Goal: Task Accomplishment & Management: Use online tool/utility

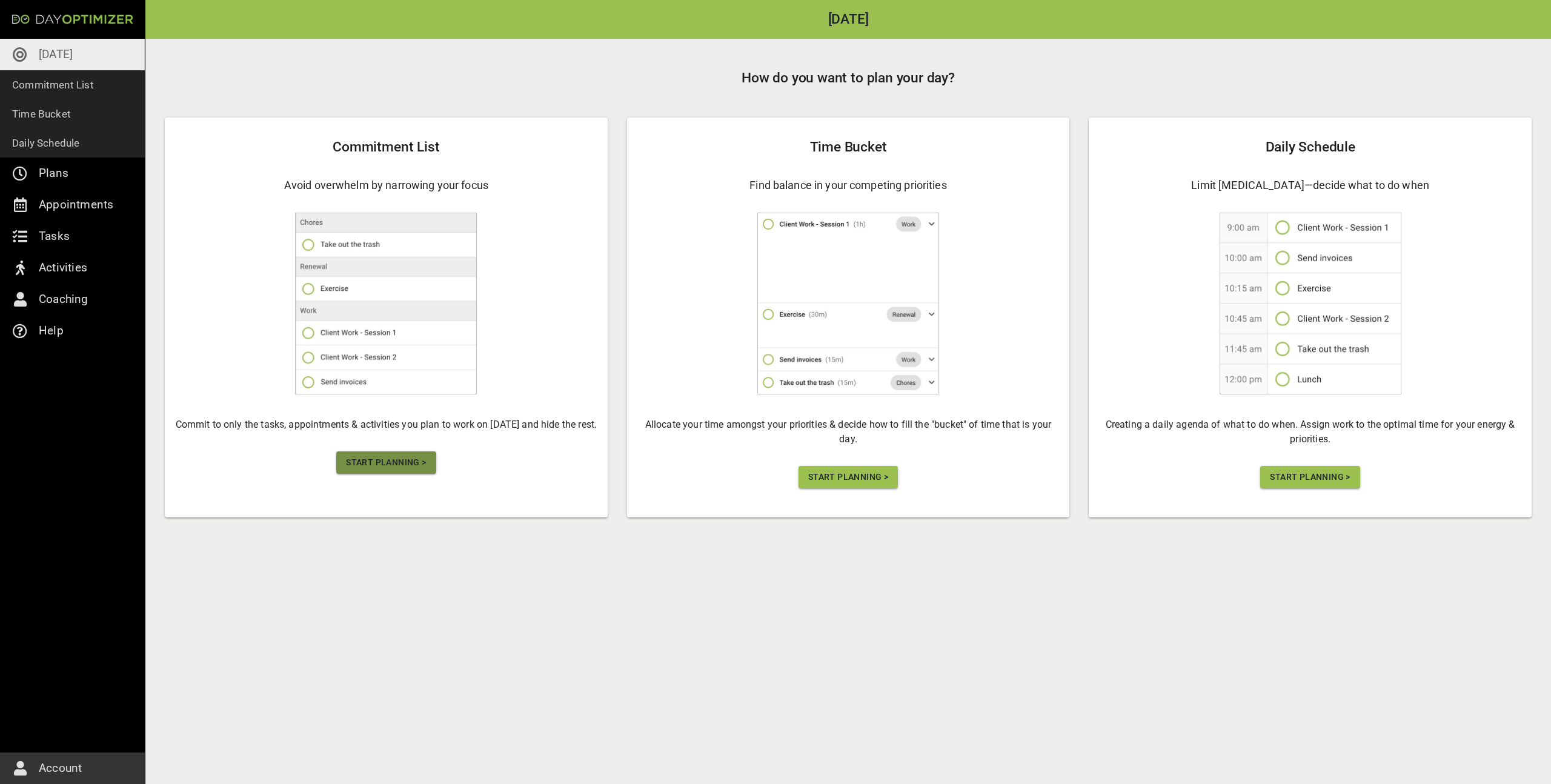
click at [384, 461] on span "Start Planning >" at bounding box center [386, 463] width 80 height 15
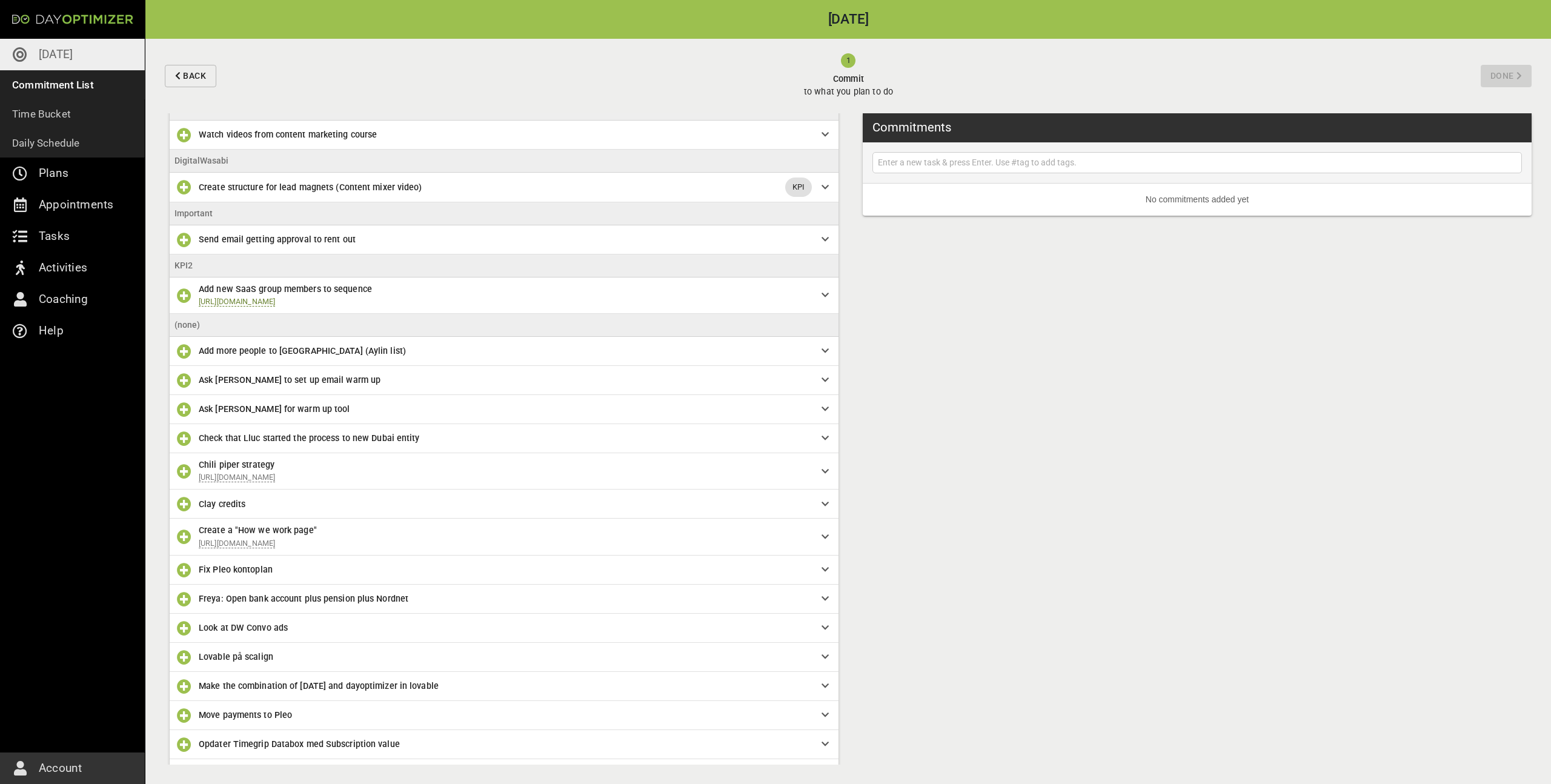
scroll to position [46, 0]
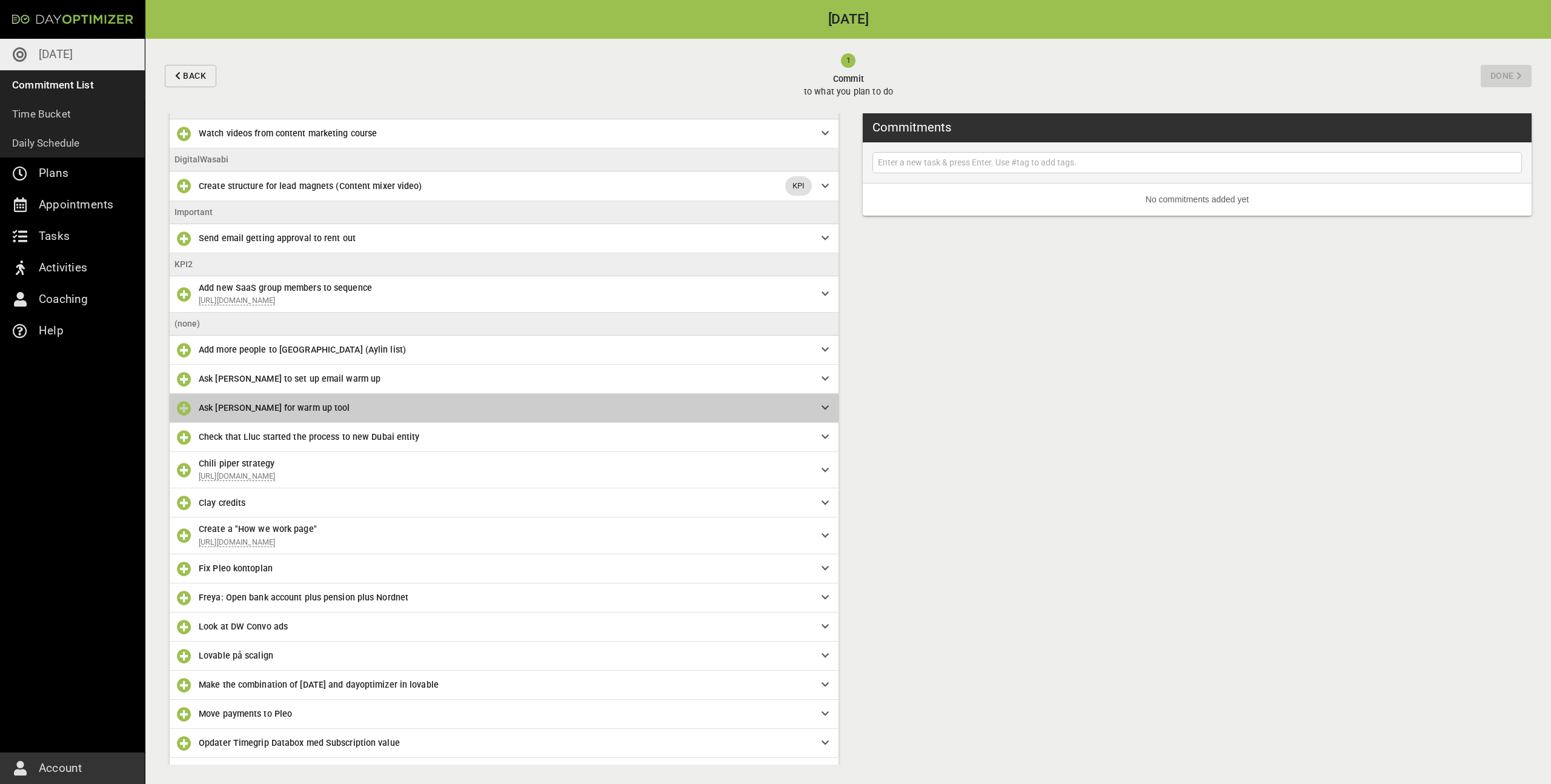
click at [246, 404] on span "Ask [PERSON_NAME] for warm up tool" at bounding box center [274, 407] width 151 height 10
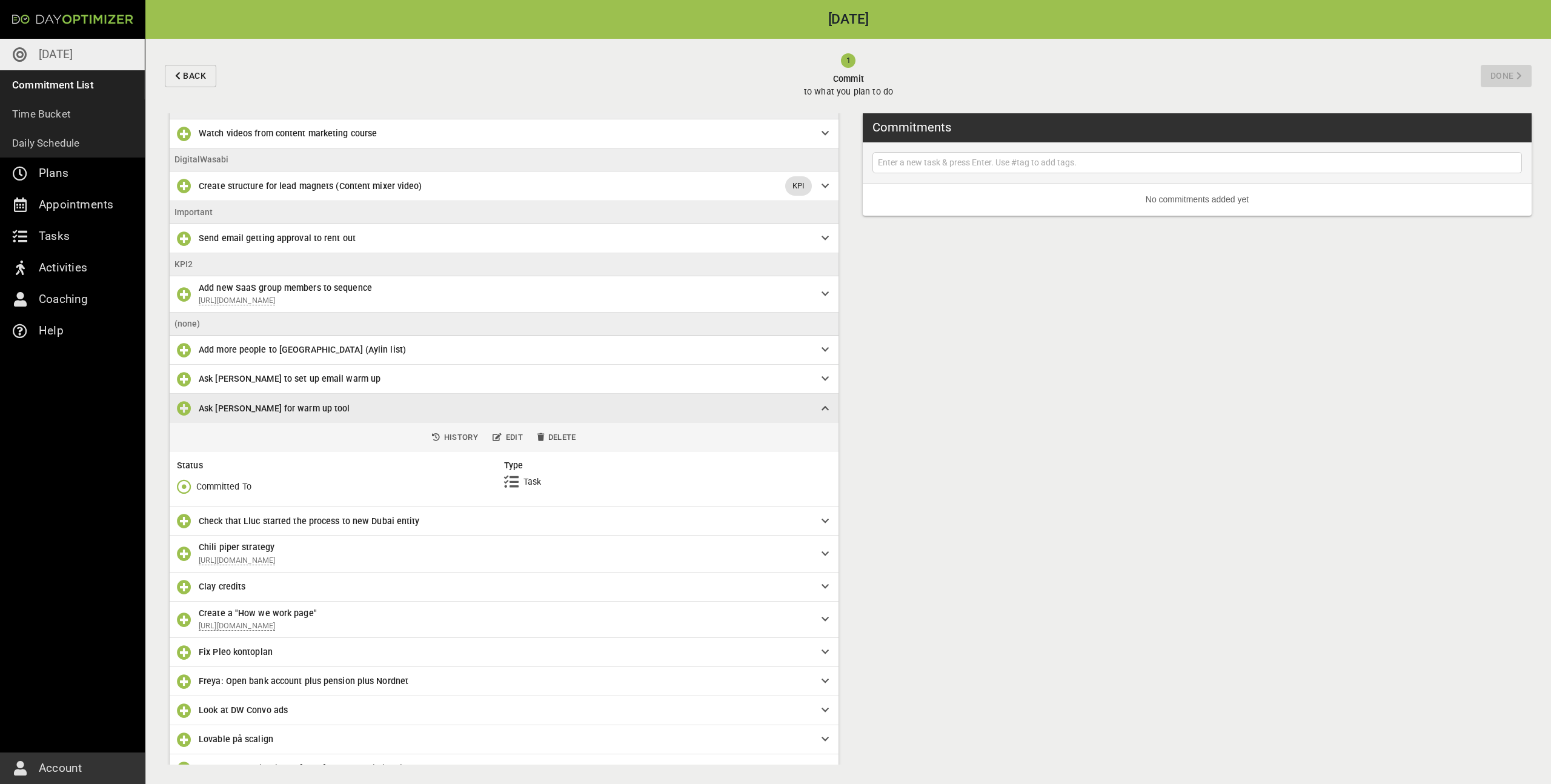
click at [184, 479] on icon "button" at bounding box center [183, 485] width 14 height 14
click at [226, 533] on span "Done" at bounding box center [214, 537] width 74 height 14
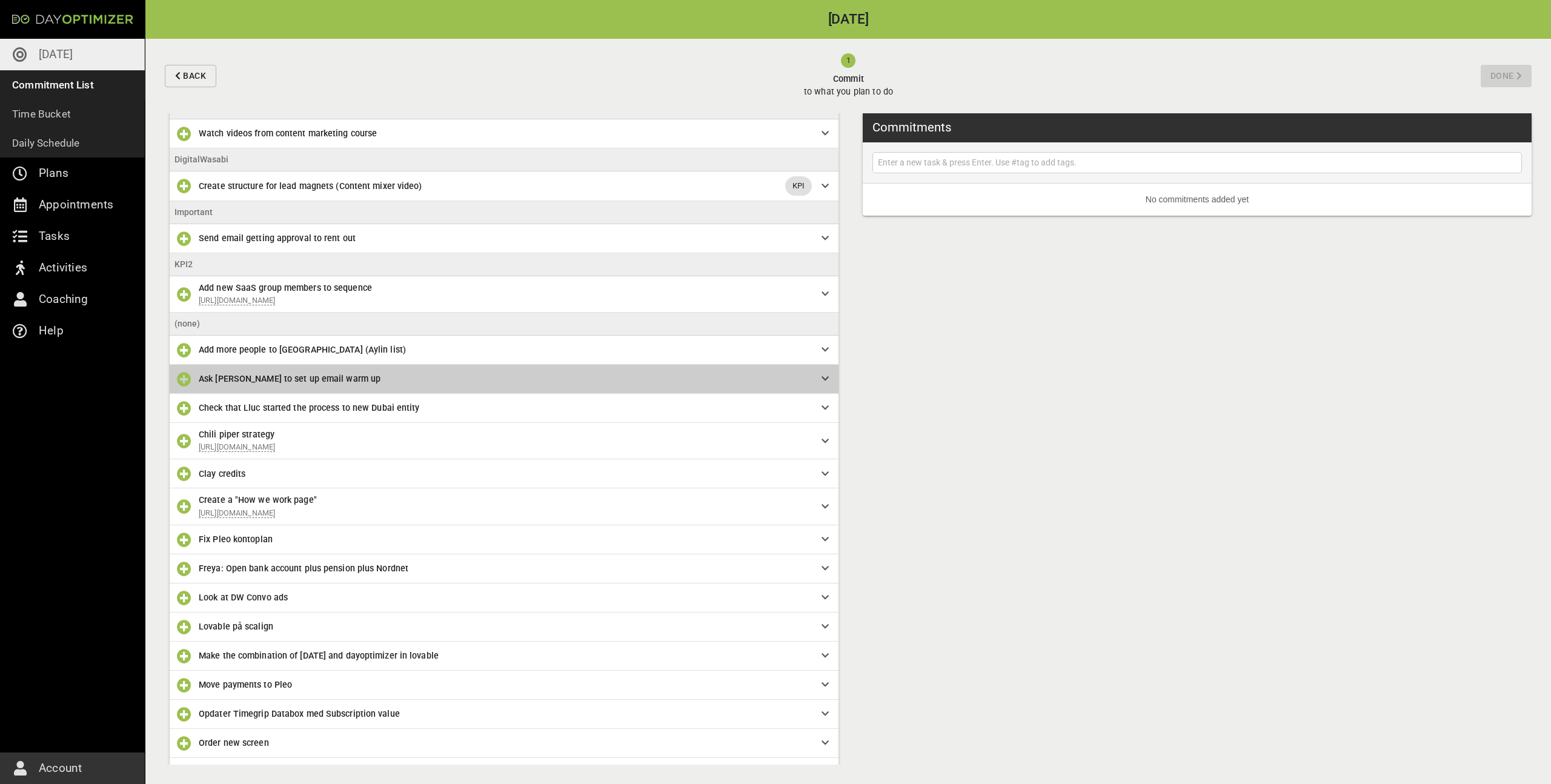
click at [252, 384] on span "Ask [PERSON_NAME] to set up email warm up" at bounding box center [500, 379] width 603 height 13
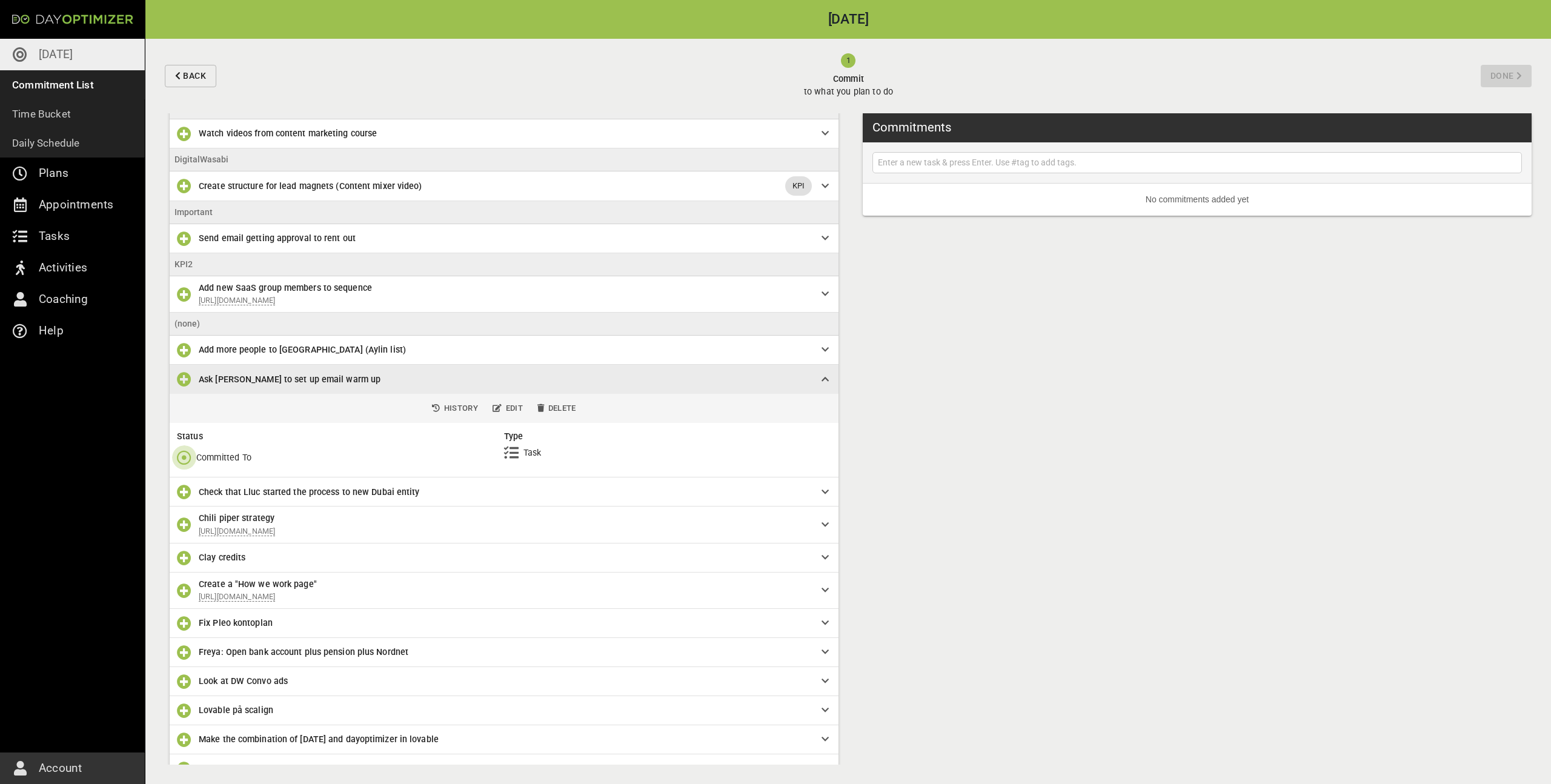
click at [191, 450] on icon "button" at bounding box center [183, 457] width 14 height 14
click at [217, 537] on p "Won't Do" at bounding box center [214, 531] width 34 height 12
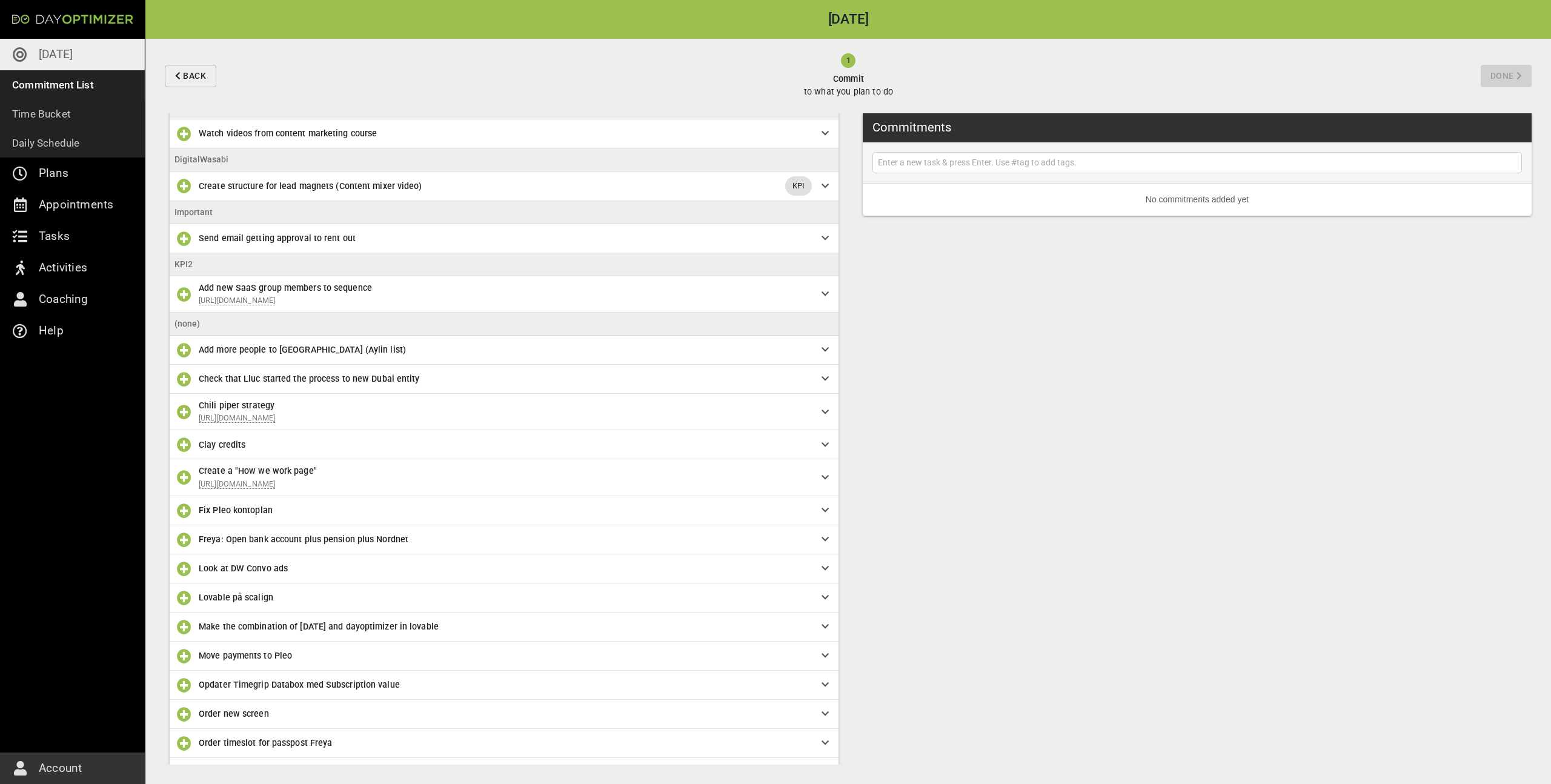
click at [284, 344] on span "Add more people to [GEOGRAPHIC_DATA] (Aylin list)" at bounding box center [301, 349] width 207 height 10
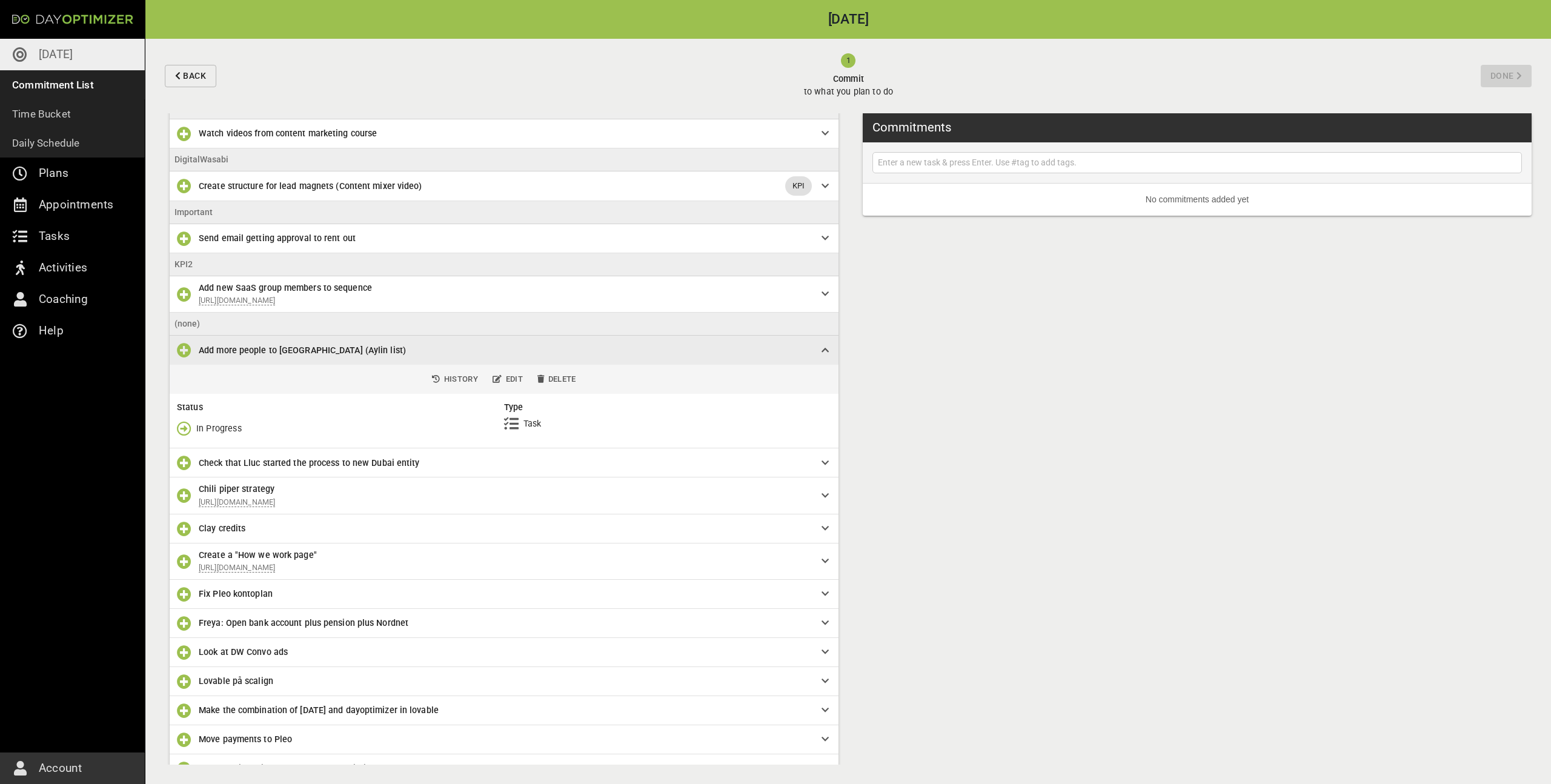
click at [185, 424] on icon "button" at bounding box center [183, 427] width 14 height 14
click at [201, 485] on p "Done" at bounding box center [207, 478] width 21 height 12
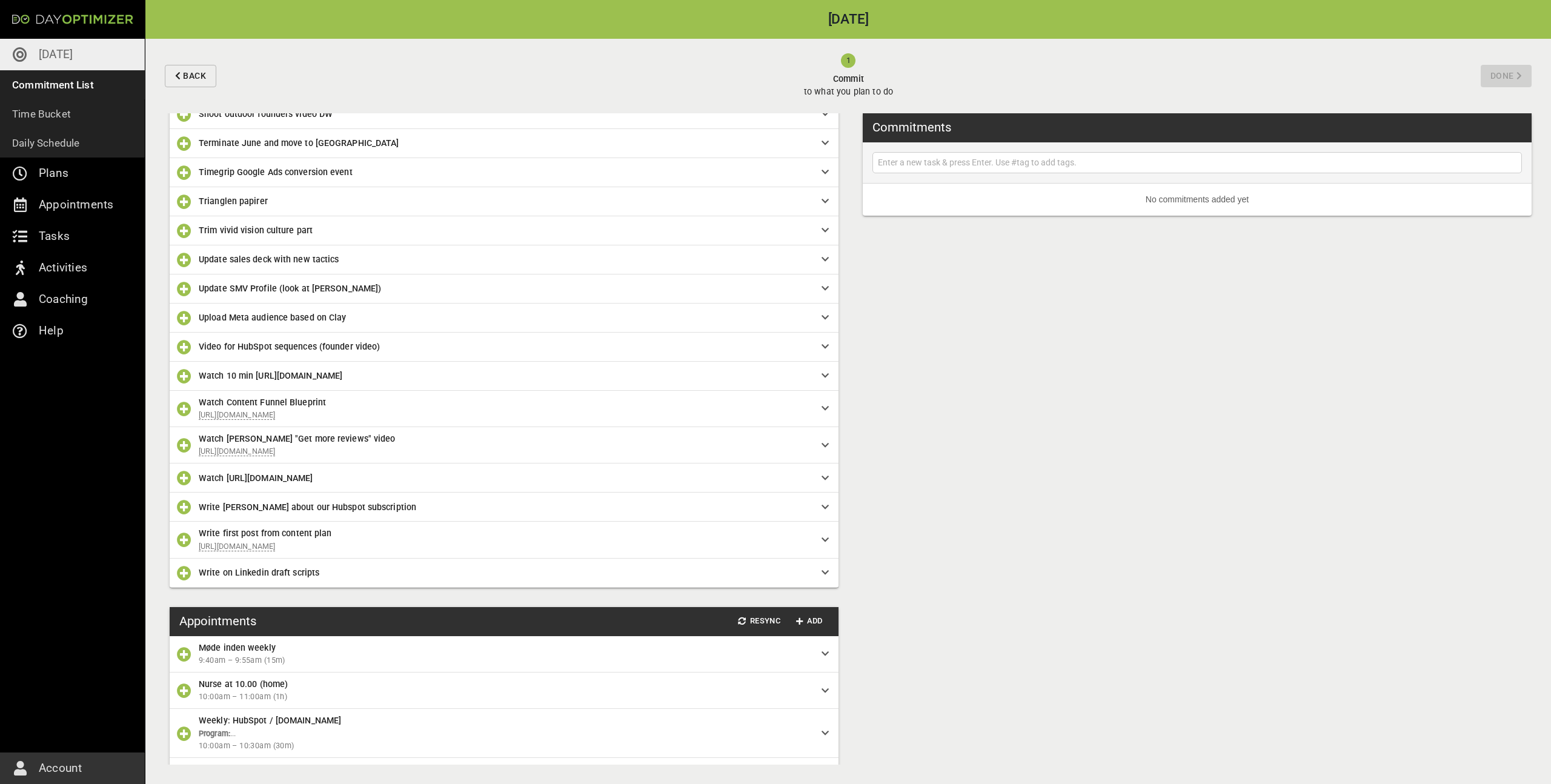
scroll to position [877, 0]
